Goal: Transaction & Acquisition: Book appointment/travel/reservation

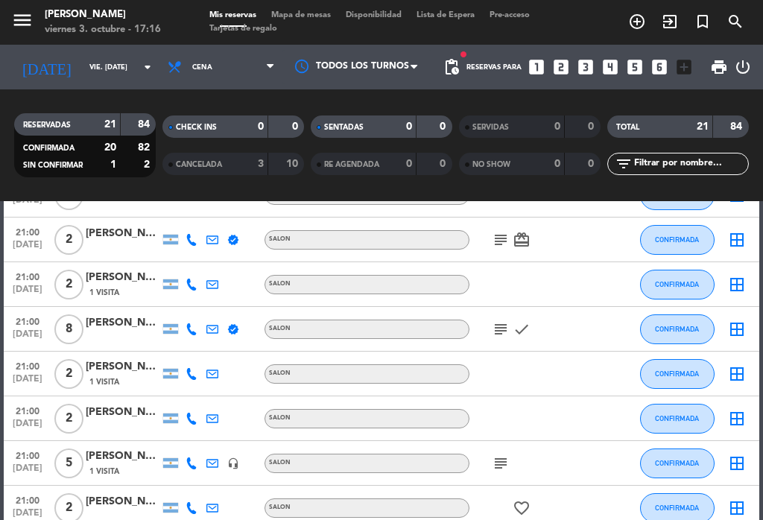
scroll to position [547, 0]
click at [509, 321] on icon "subject" at bounding box center [501, 330] width 18 height 18
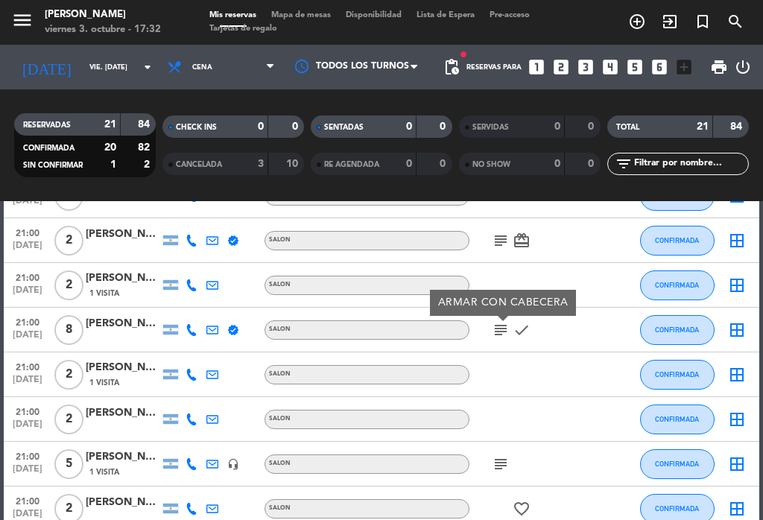
scroll to position [0, 0]
click at [635, 29] on icon "add_circle_outline" at bounding box center [637, 22] width 18 height 18
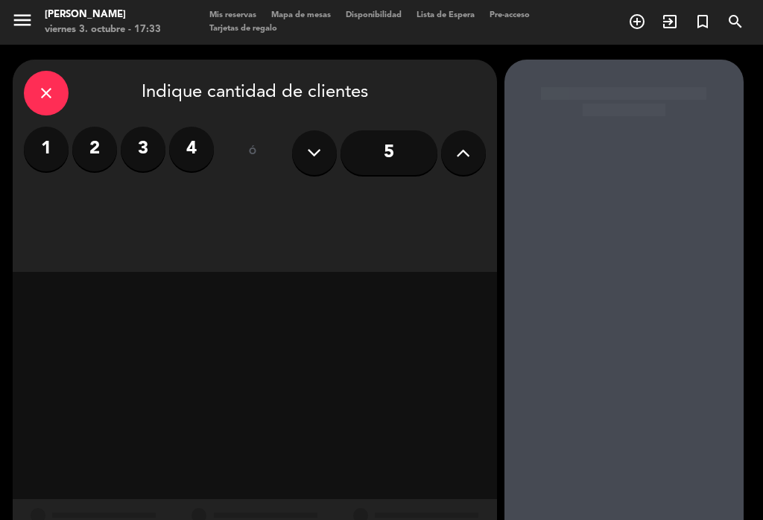
click at [638, 19] on icon "add_circle_outline" at bounding box center [637, 22] width 18 height 18
click at [100, 144] on label "2" at bounding box center [94, 149] width 45 height 45
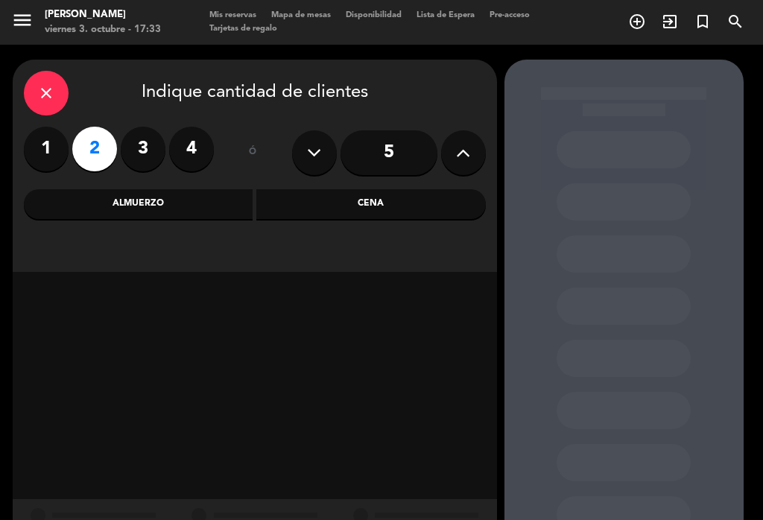
click at [373, 203] on div "Cena" at bounding box center [370, 204] width 229 height 30
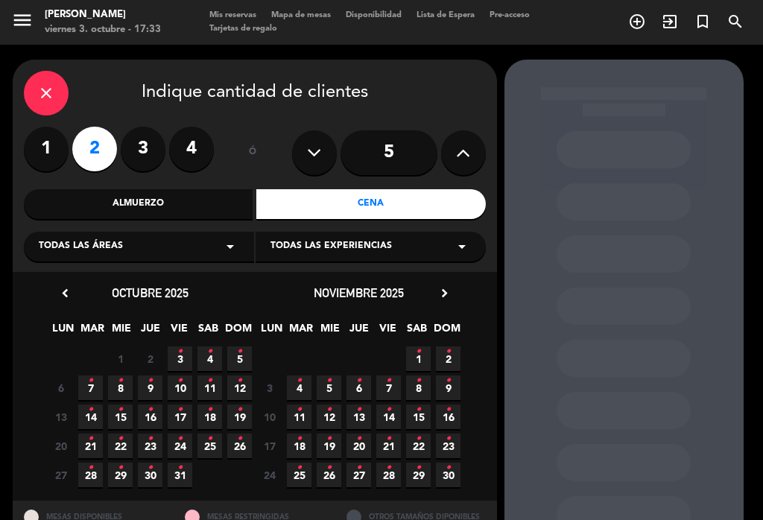
click at [213, 351] on span "4 •" at bounding box center [209, 358] width 25 height 25
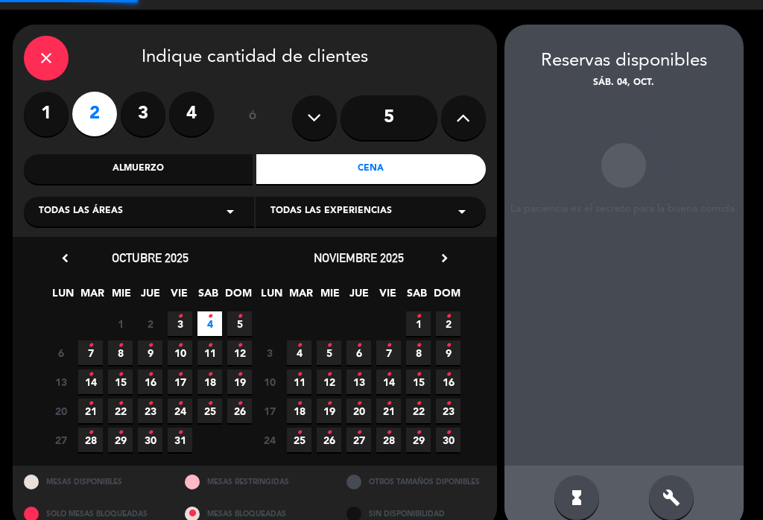
scroll to position [23, 0]
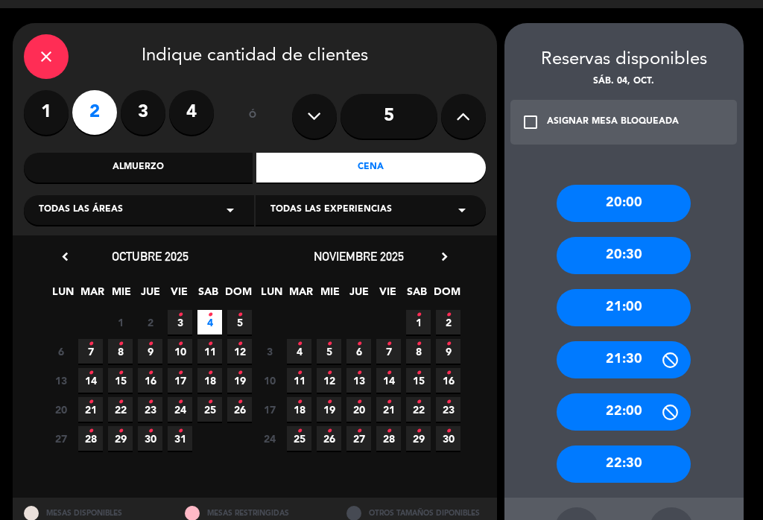
click at [646, 289] on div "21:00" at bounding box center [623, 307] width 134 height 37
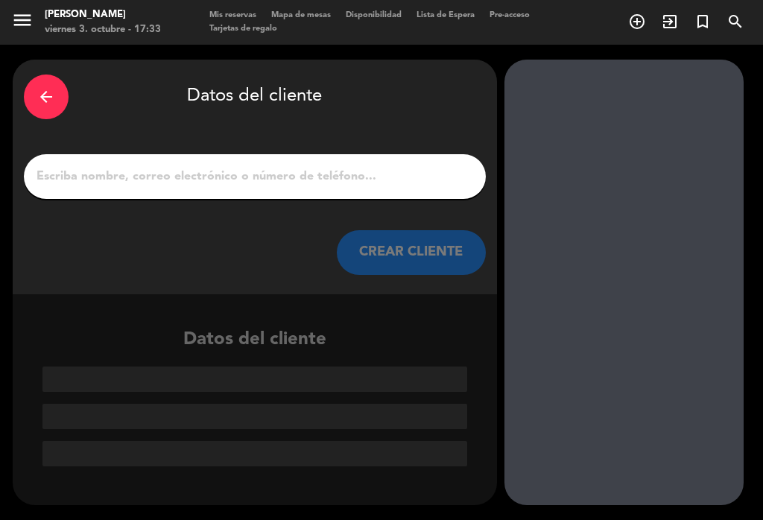
click at [227, 166] on input "1" at bounding box center [254, 176] width 439 height 21
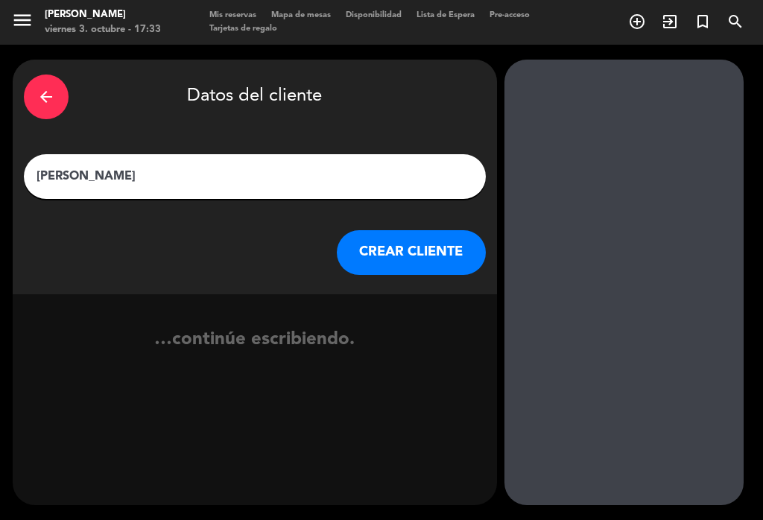
type input "[PERSON_NAME]"
click at [430, 83] on div "arrow_back Datos del cliente" at bounding box center [255, 97] width 462 height 52
click at [430, 230] on button "CREAR CLIENTE" at bounding box center [411, 252] width 149 height 45
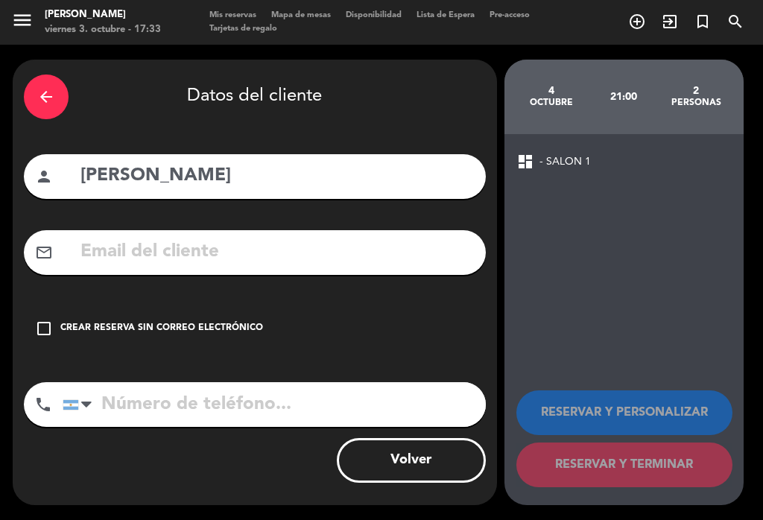
click at [160, 390] on input "tel" at bounding box center [274, 404] width 423 height 45
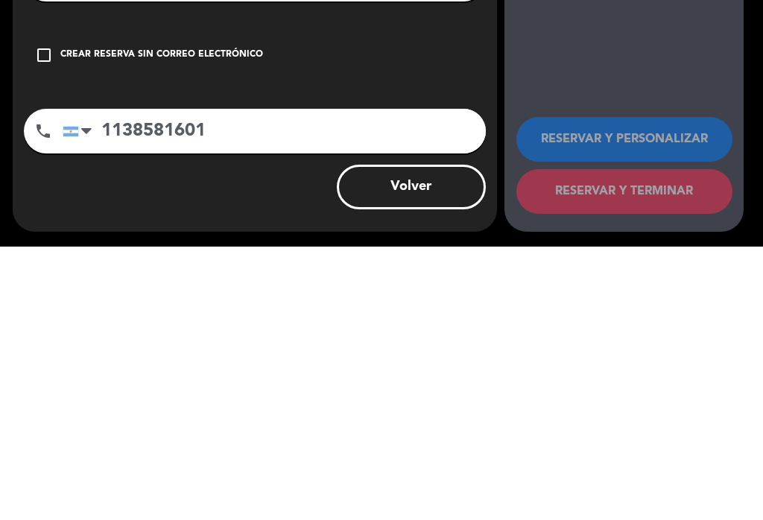
type input "1138581601"
click at [410, 306] on div "check_box_outline_blank Crear reserva sin correo electrónico" at bounding box center [255, 328] width 462 height 45
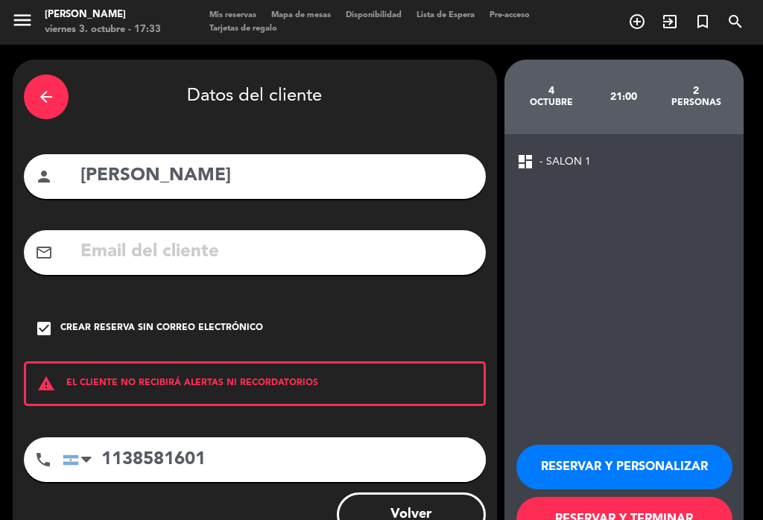
click at [635, 497] on button "RESERVAR Y TERMINAR" at bounding box center [624, 519] width 216 height 45
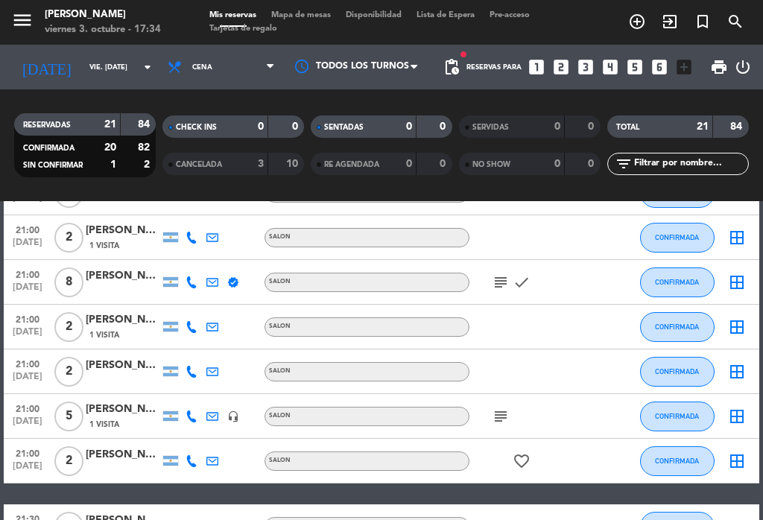
scroll to position [638, 0]
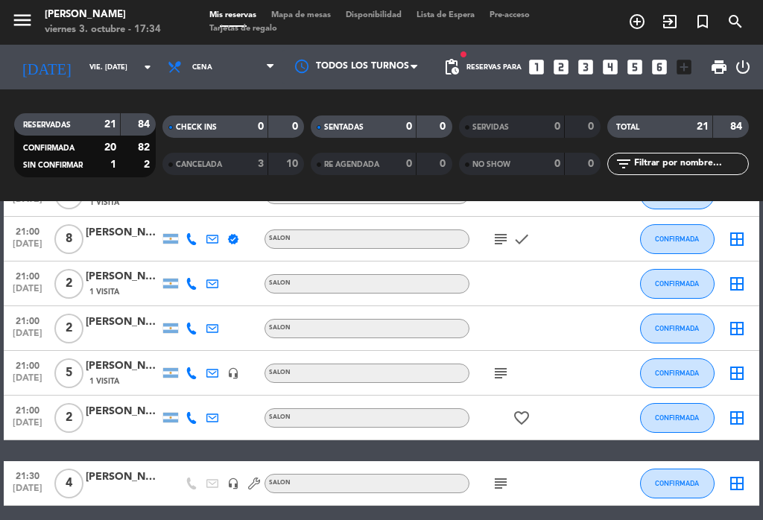
click at [501, 364] on icon "subject" at bounding box center [501, 373] width 18 height 18
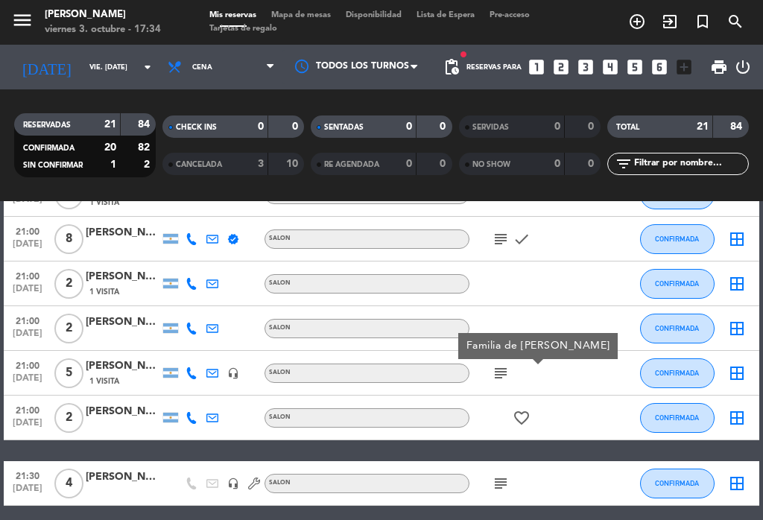
click at [499, 364] on icon "subject" at bounding box center [501, 373] width 18 height 18
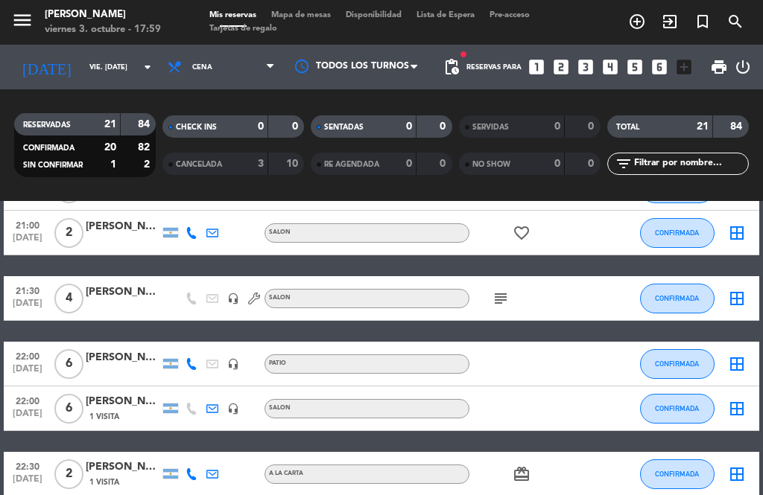
scroll to position [846, 0]
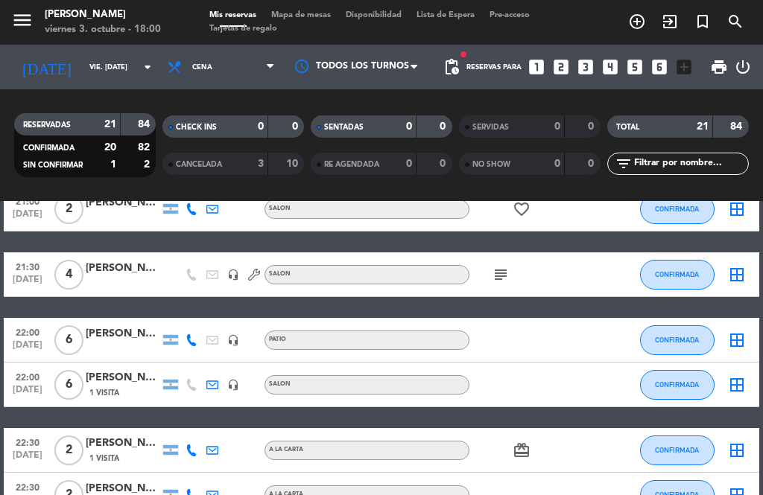
click at [496, 266] on icon "subject" at bounding box center [501, 275] width 18 height 18
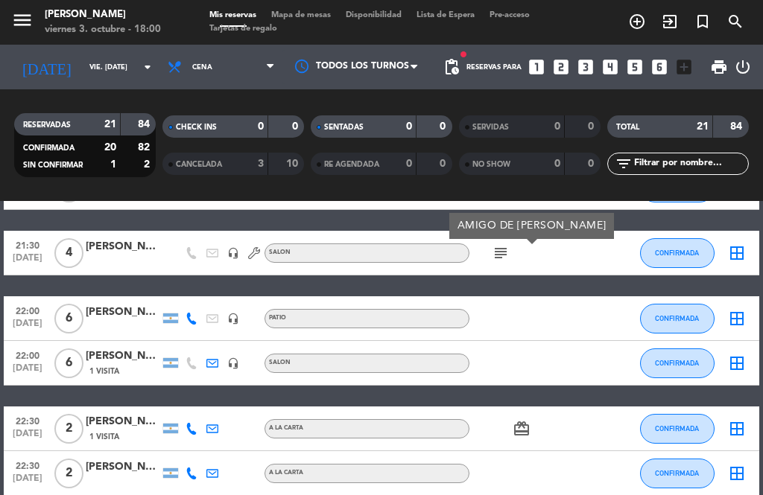
scroll to position [885, 0]
